Goal: Information Seeking & Learning: Learn about a topic

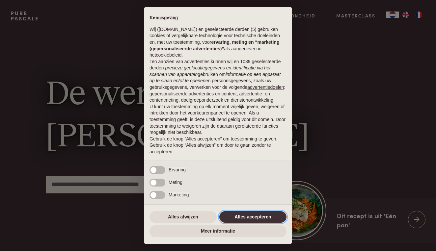
click at [238, 218] on button "Alles accepteren" at bounding box center [252, 217] width 67 height 12
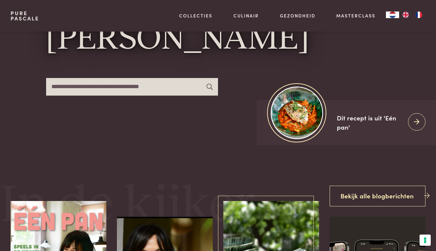
scroll to position [103, 0]
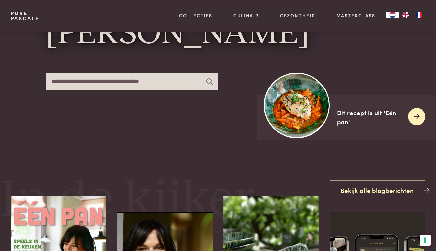
click at [314, 107] on img at bounding box center [297, 105] width 66 height 66
click at [285, 120] on img at bounding box center [297, 105] width 66 height 66
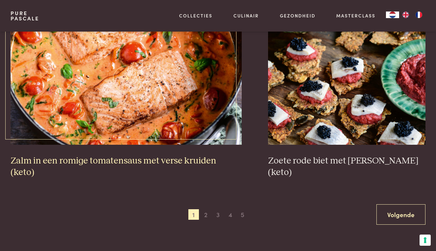
scroll to position [1124, 0]
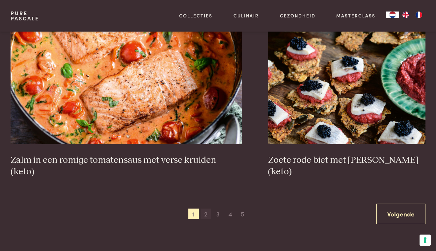
click at [207, 209] on span "2" at bounding box center [205, 214] width 11 height 11
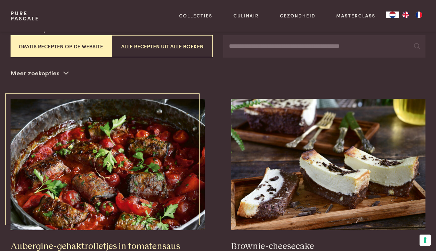
scroll to position [128, 0]
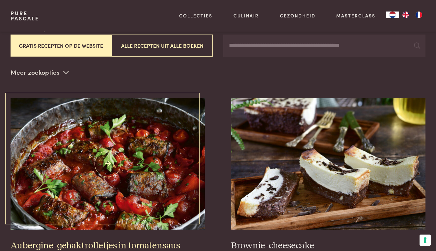
click at [116, 163] on img at bounding box center [108, 164] width 194 height 132
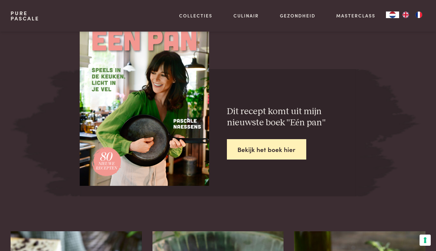
scroll to position [987, 0]
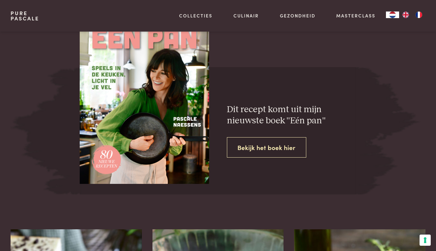
click at [249, 143] on link "Bekijk het boek hier" at bounding box center [267, 147] width 80 height 21
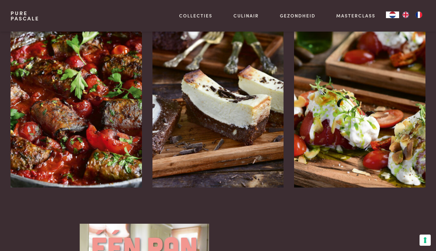
scroll to position [893, 0]
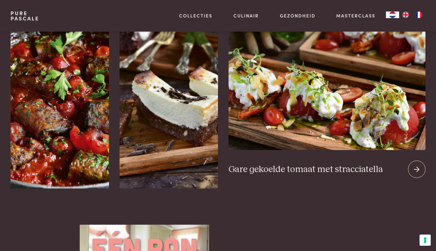
click at [332, 164] on h3 "Gare gekoelde tomaat met stracciatella" at bounding box center [305, 170] width 154 height 12
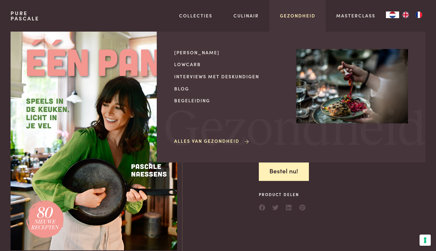
scroll to position [0, 0]
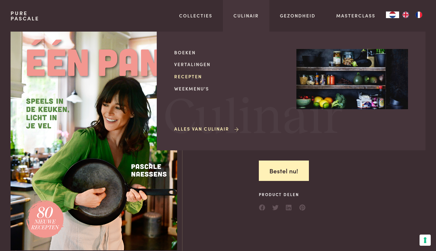
click at [197, 75] on link "Recepten" at bounding box center [230, 76] width 112 height 7
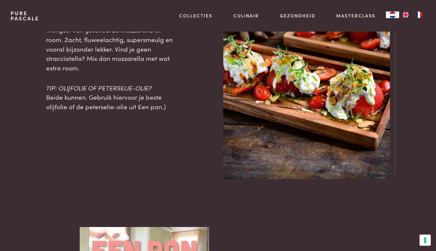
scroll to position [693, 0]
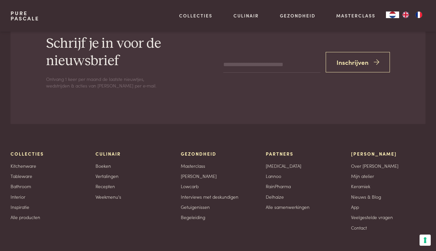
scroll to position [2755, 0]
